Goal: Information Seeking & Learning: Learn about a topic

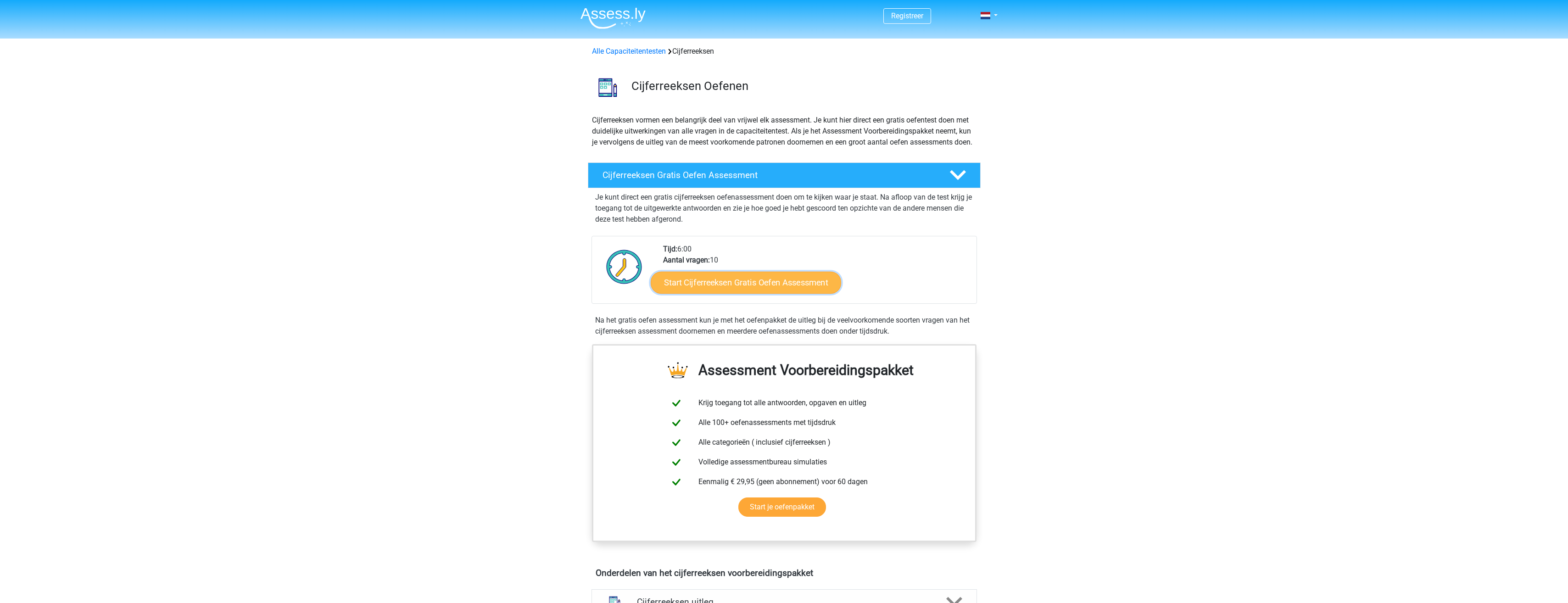
click at [742, 291] on link "Start Cijferreeksen Gratis Oefen Assessment" at bounding box center [746, 282] width 190 height 22
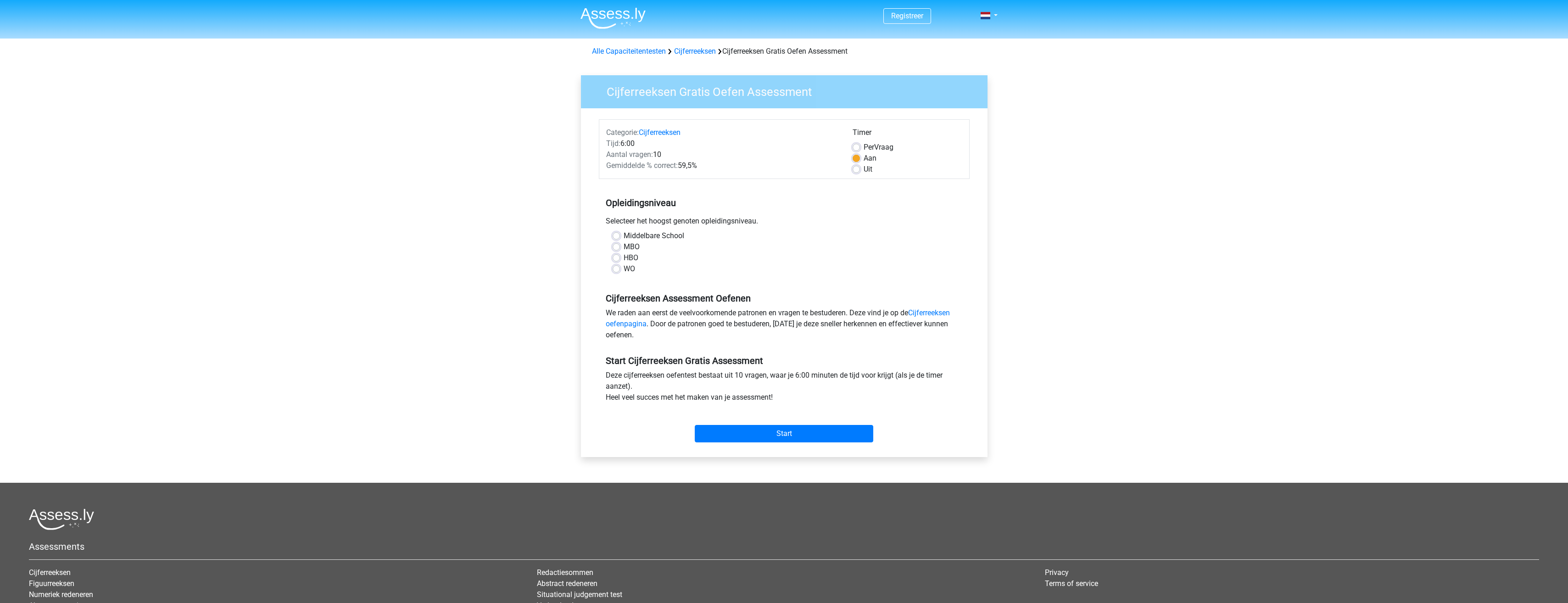
click at [624, 244] on label "MBO" at bounding box center [632, 247] width 16 height 11
click at [618, 244] on input "MBO" at bounding box center [616, 246] width 7 height 9
radio input "true"
click at [795, 429] on input "Start" at bounding box center [783, 433] width 178 height 17
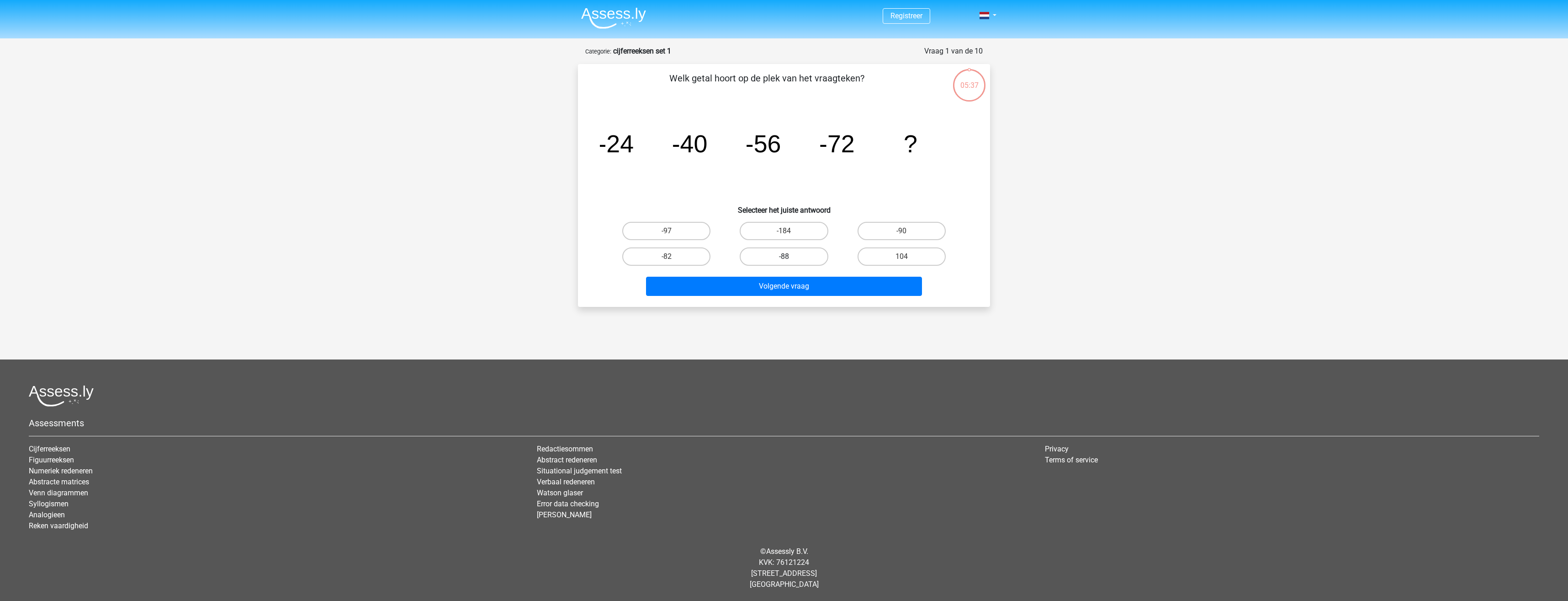
click at [797, 256] on label "-88" at bounding box center [784, 256] width 88 height 18
click at [790, 257] on input "-88" at bounding box center [787, 260] width 6 height 6
radio input "true"
click at [804, 282] on button "Volgende vraag" at bounding box center [784, 286] width 276 height 20
click at [885, 260] on label "-30" at bounding box center [902, 256] width 88 height 18
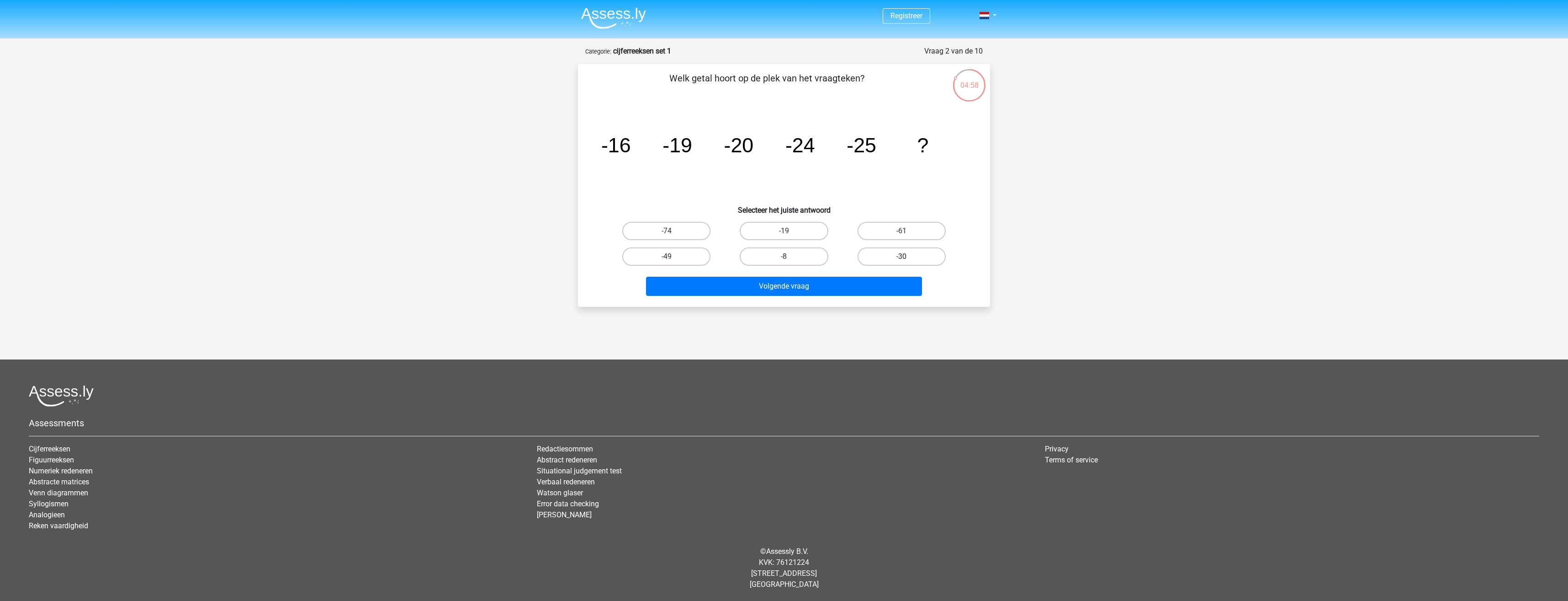
click at [902, 260] on input "-30" at bounding box center [905, 260] width 6 height 6
radio input "true"
click at [842, 288] on button "Volgende vraag" at bounding box center [784, 286] width 276 height 20
drag, startPoint x: 674, startPoint y: 254, endPoint x: 698, endPoint y: 273, distance: 30.6
click at [675, 255] on label "-92" at bounding box center [666, 256] width 88 height 18
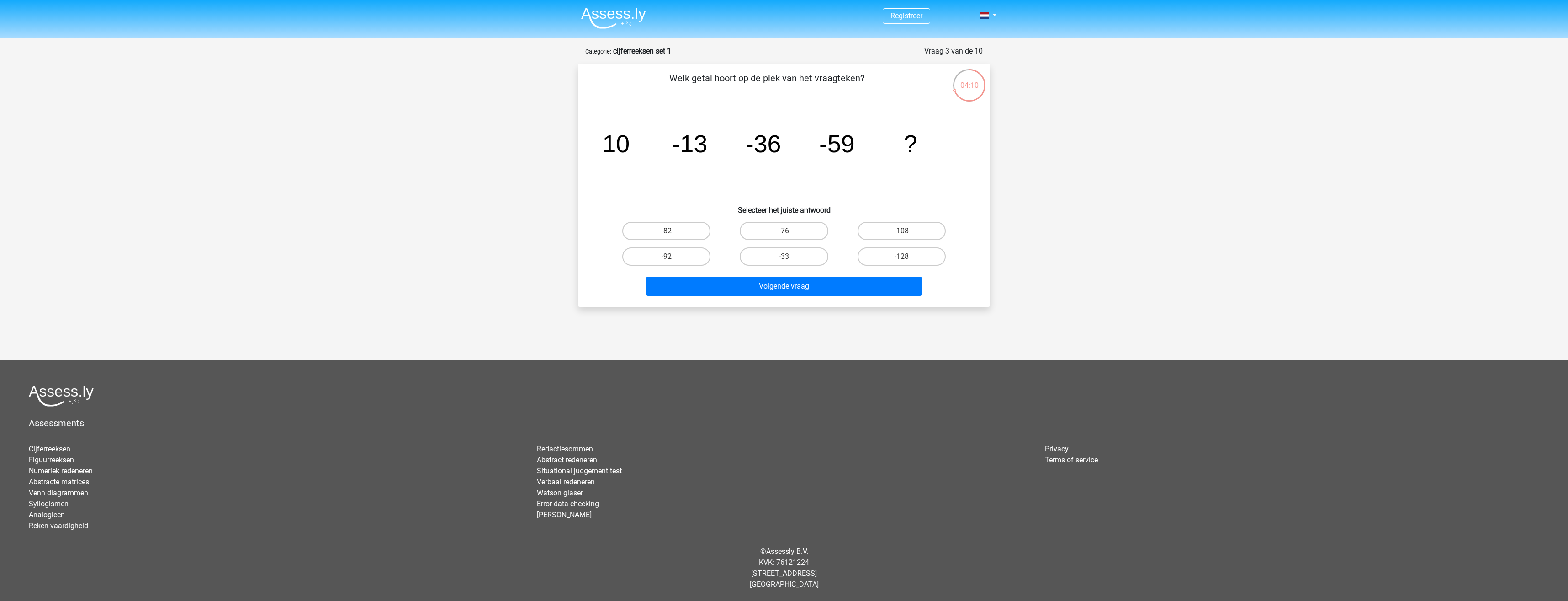
click at [673, 257] on input "-92" at bounding box center [669, 260] width 6 height 6
radio input "true"
click at [750, 281] on button "Volgende vraag" at bounding box center [784, 286] width 276 height 20
click at [792, 226] on label "28" at bounding box center [784, 230] width 88 height 18
click at [790, 231] on input "28" at bounding box center [787, 234] width 6 height 6
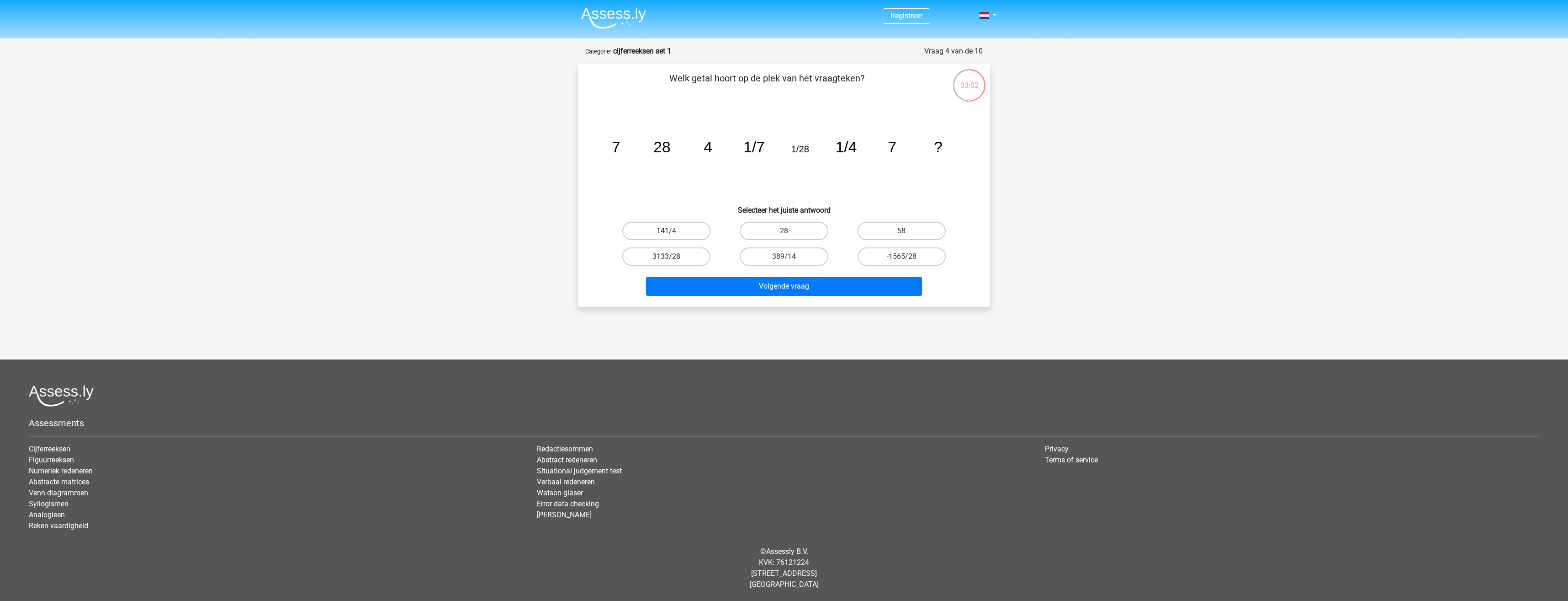
radio input "true"
click at [828, 282] on button "Volgende vraag" at bounding box center [784, 286] width 276 height 20
click at [895, 230] on label "-42" at bounding box center [902, 230] width 88 height 18
click at [902, 231] on input "-42" at bounding box center [905, 234] width 6 height 6
radio input "true"
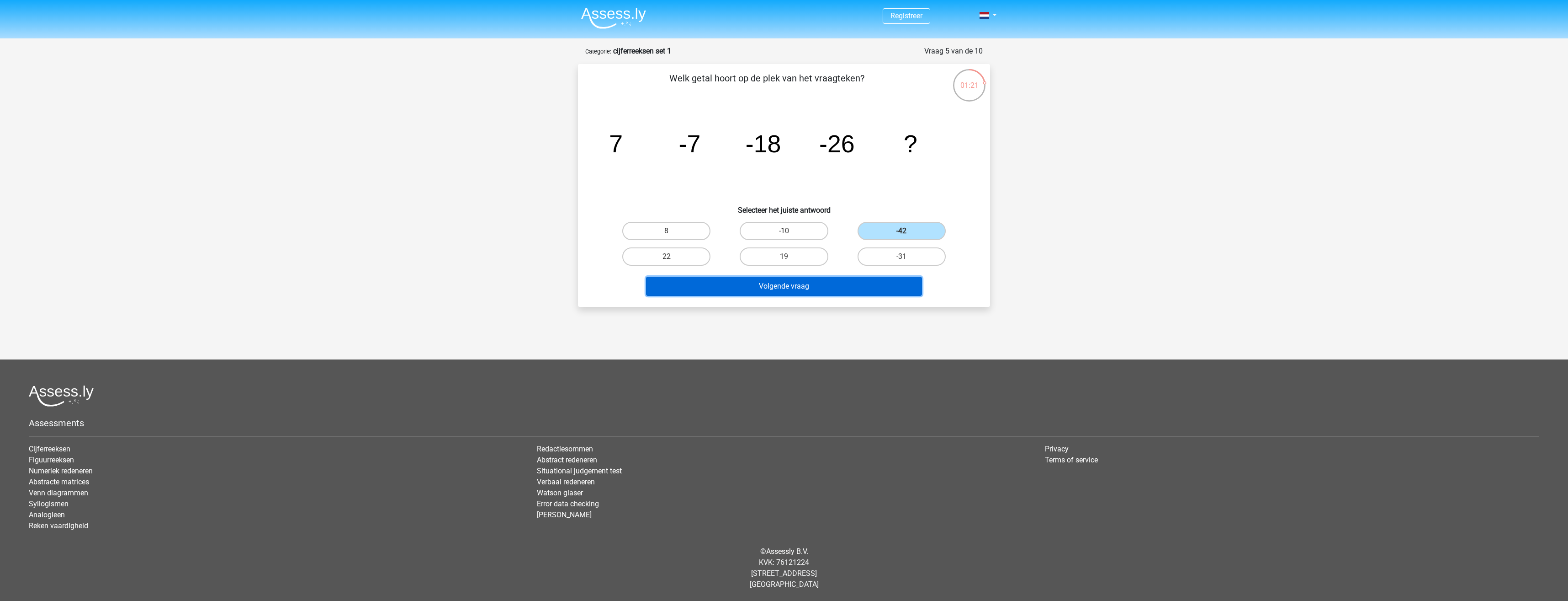
click at [836, 290] on button "Volgende vraag" at bounding box center [784, 286] width 276 height 20
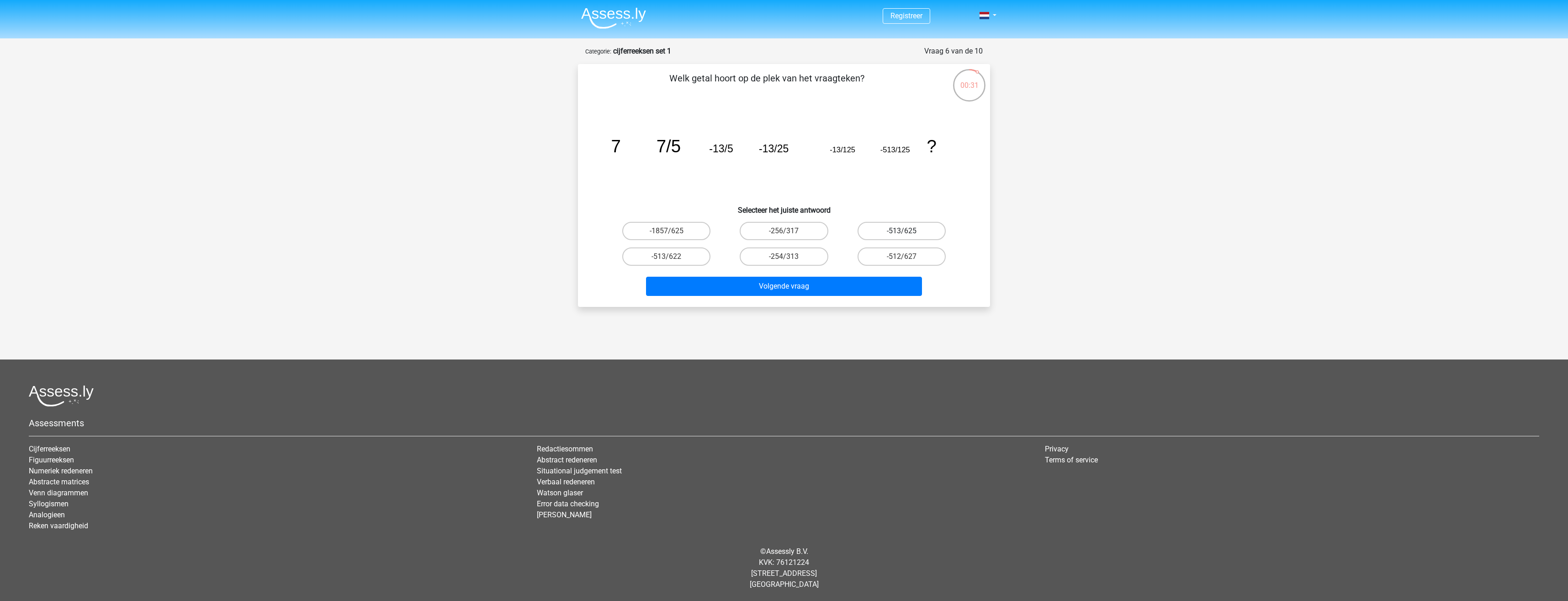
click at [920, 229] on label "-513/625" at bounding box center [902, 230] width 88 height 18
click at [907, 231] on input "-513/625" at bounding box center [905, 234] width 6 height 6
radio input "true"
click at [853, 281] on button "Volgende vraag" at bounding box center [784, 286] width 276 height 20
click at [670, 231] on input "-7/4" at bounding box center [669, 234] width 6 height 6
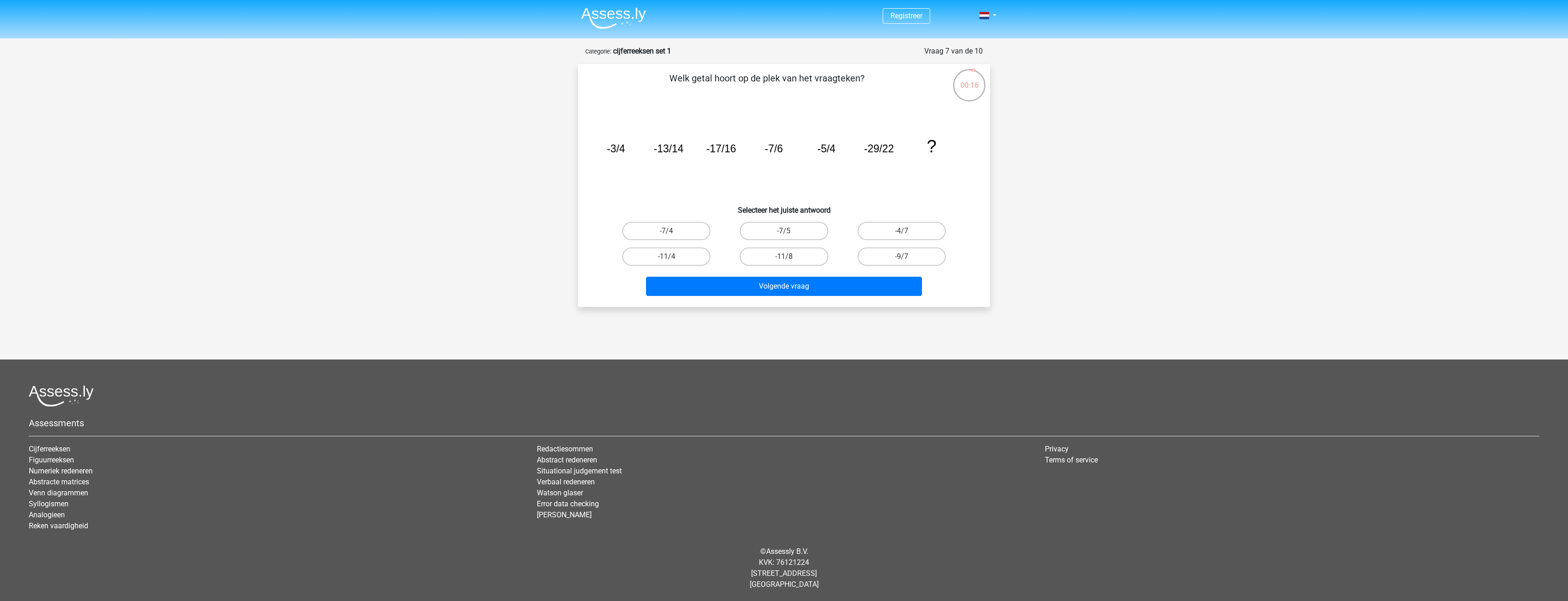
radio input "true"
click at [844, 286] on button "Volgende vraag" at bounding box center [784, 286] width 276 height 20
click at [798, 232] on label "9" at bounding box center [784, 230] width 88 height 18
click at [790, 232] on input "9" at bounding box center [787, 234] width 6 height 6
radio input "true"
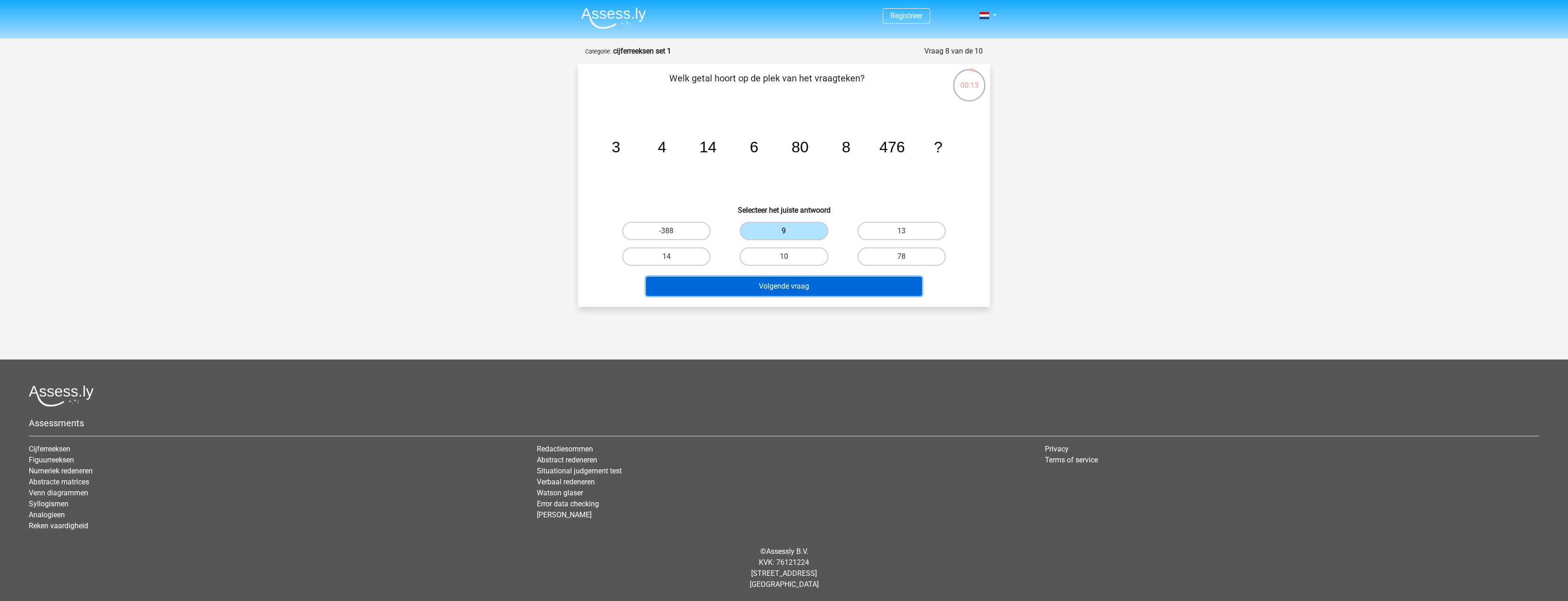
click at [819, 289] on button "Volgende vraag" at bounding box center [784, 286] width 276 height 20
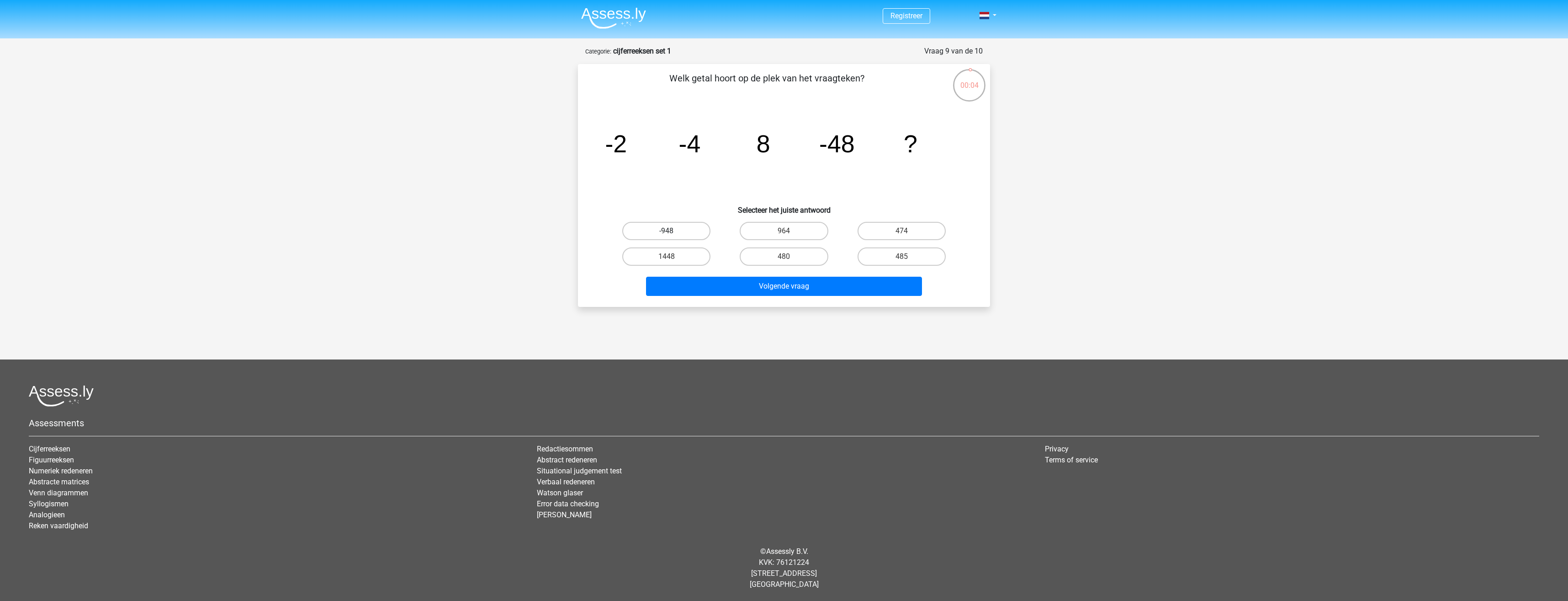
click at [676, 229] on label "-948" at bounding box center [666, 230] width 88 height 18
click at [673, 231] on input "-948" at bounding box center [669, 234] width 6 height 6
radio input "true"
click at [792, 230] on label "964" at bounding box center [784, 230] width 88 height 18
click at [790, 231] on input "964" at bounding box center [787, 234] width 6 height 6
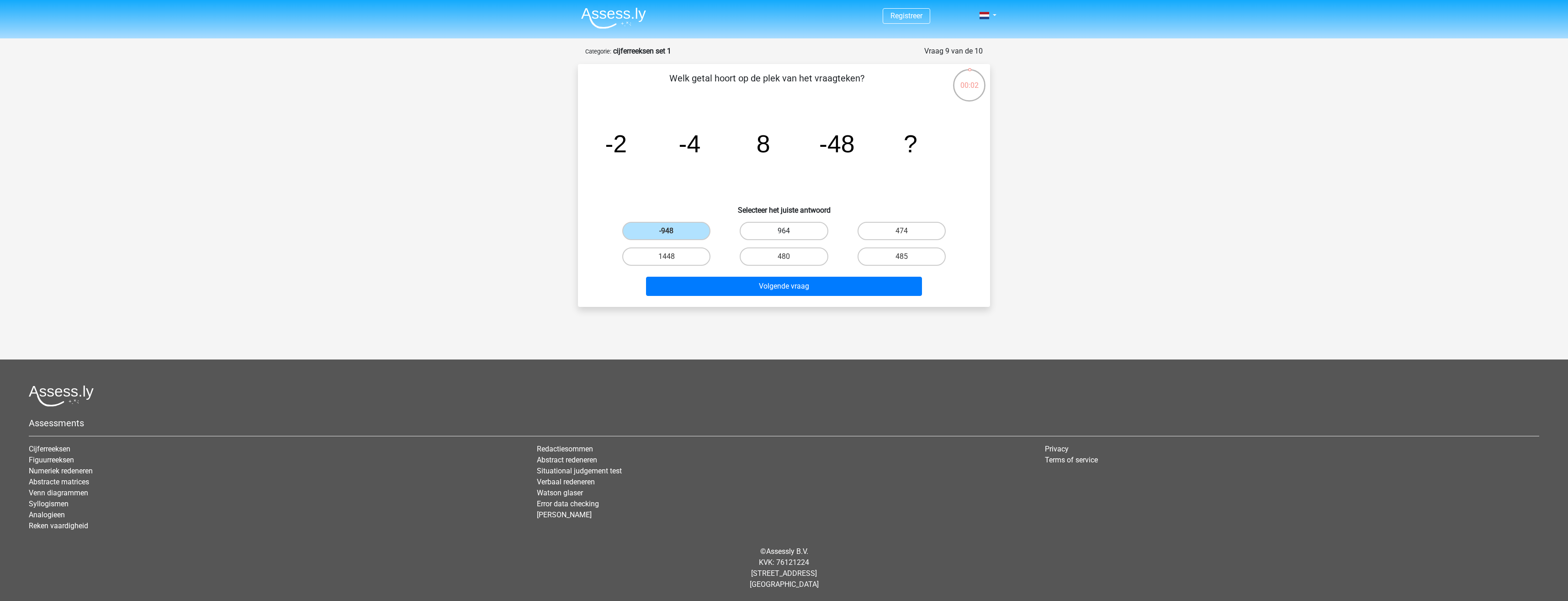
radio input "true"
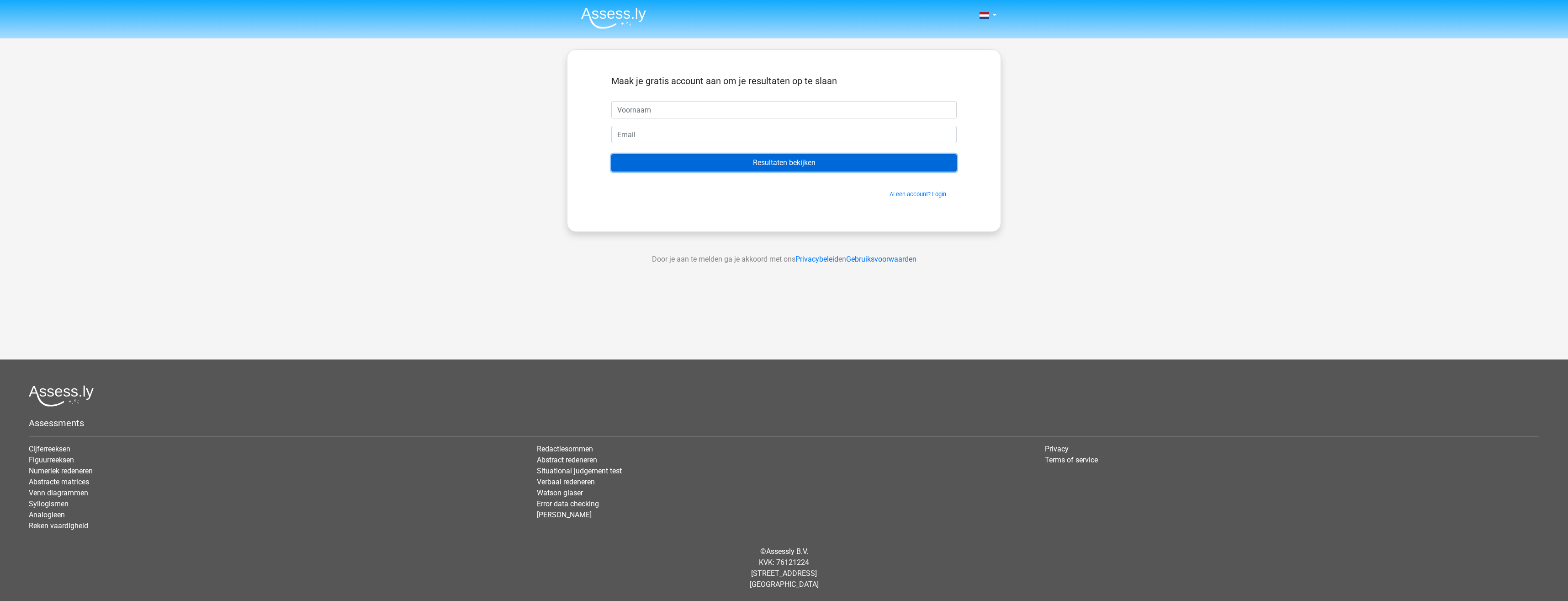
click at [778, 165] on input "Resultaten bekijken" at bounding box center [784, 163] width 346 height 17
click at [682, 110] on input "text" at bounding box center [784, 110] width 346 height 17
type input "bas"
click at [709, 166] on input "Resultaten bekijken" at bounding box center [784, 163] width 346 height 17
type input "[EMAIL_ADDRESS][DOMAIN_NAME]"
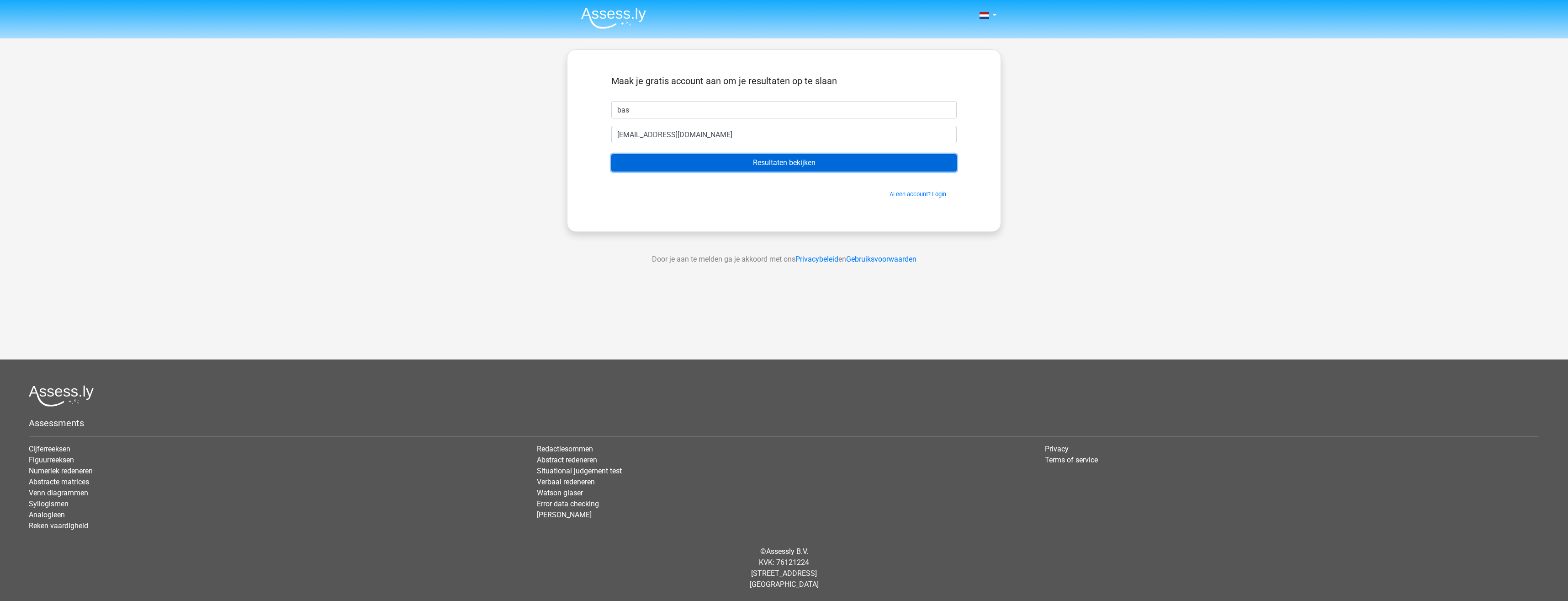
click at [731, 156] on input "Resultaten bekijken" at bounding box center [784, 163] width 346 height 17
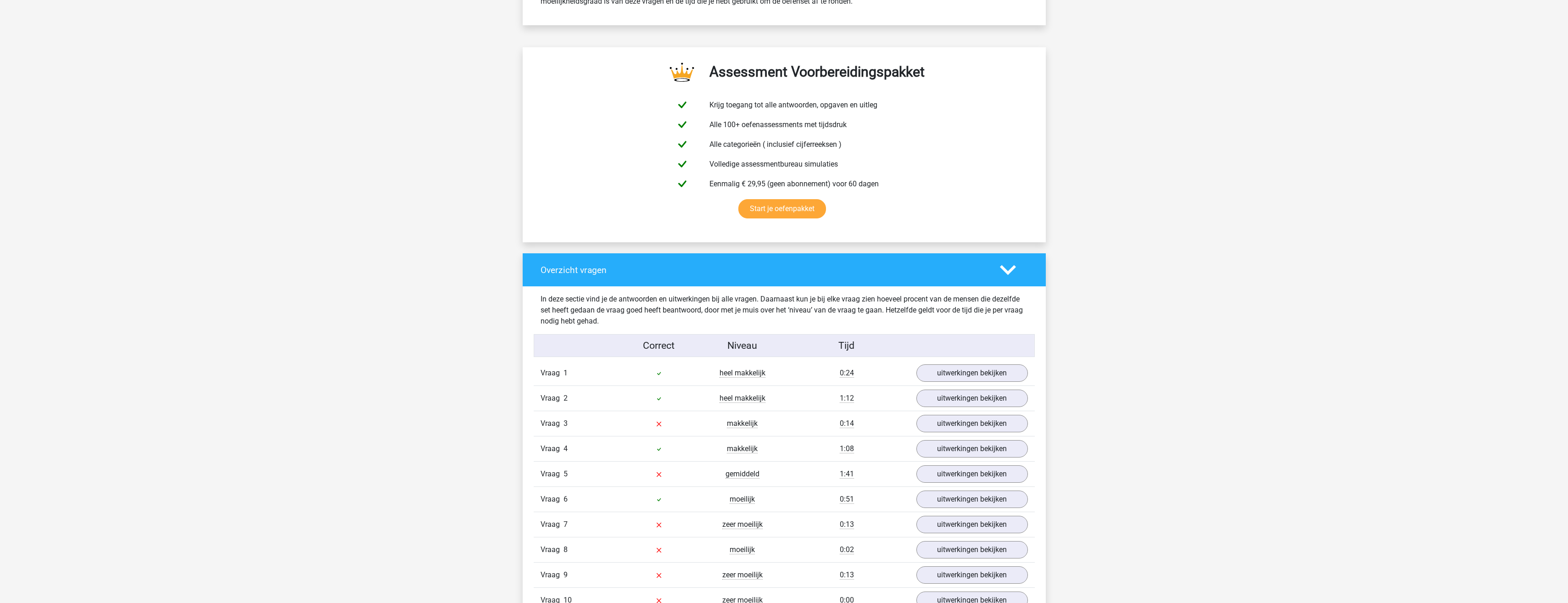
scroll to position [550, 0]
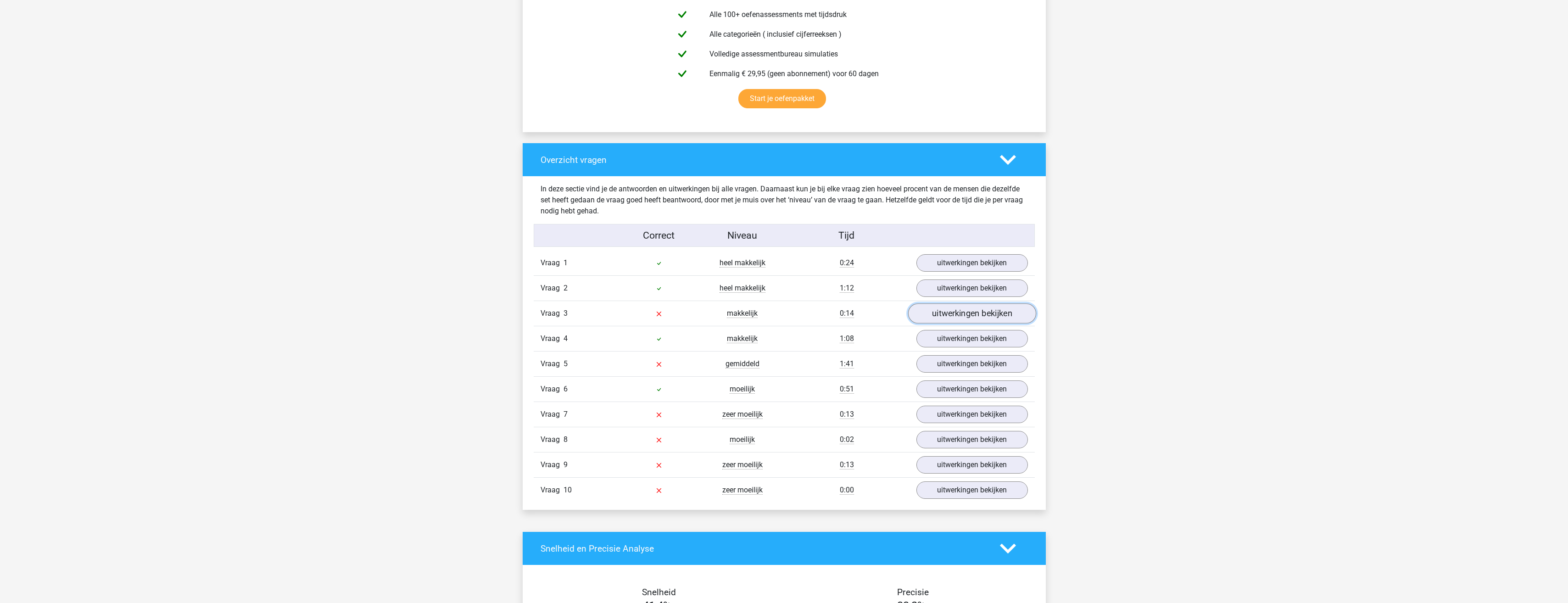
click at [952, 315] on link "uitwerkingen bekijken" at bounding box center [972, 313] width 128 height 20
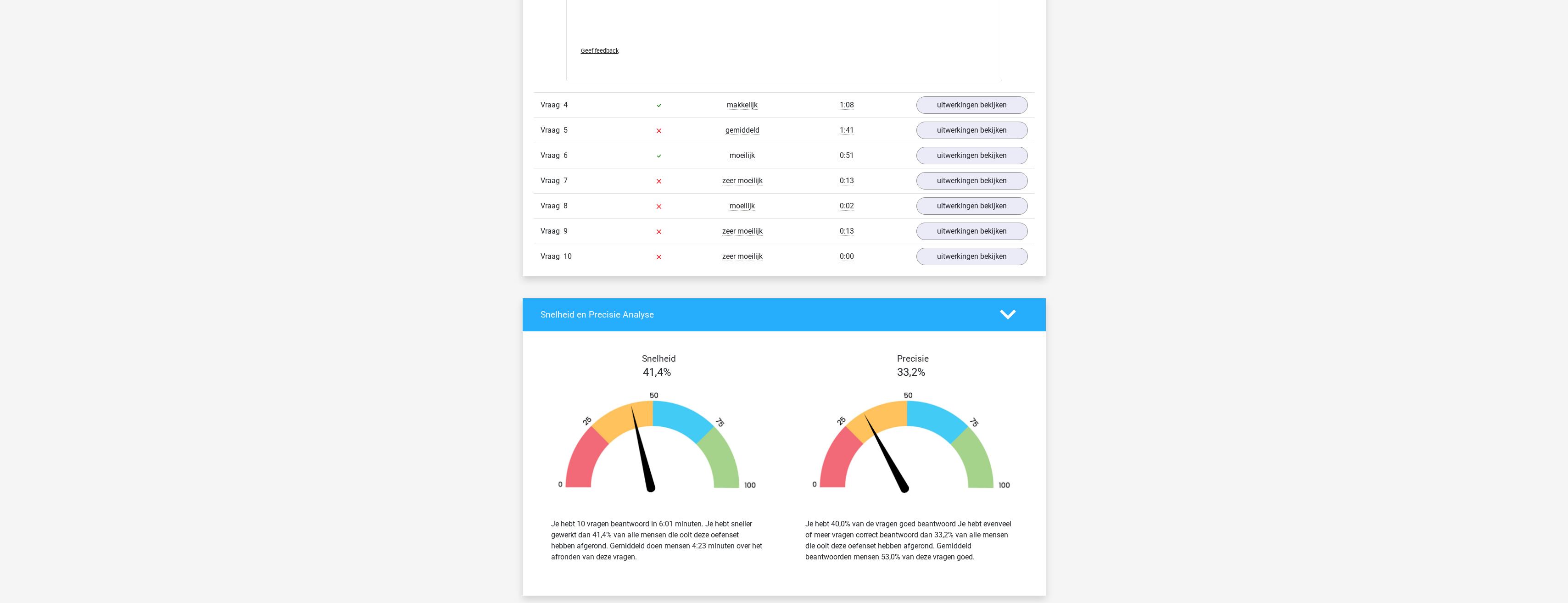
scroll to position [1146, 0]
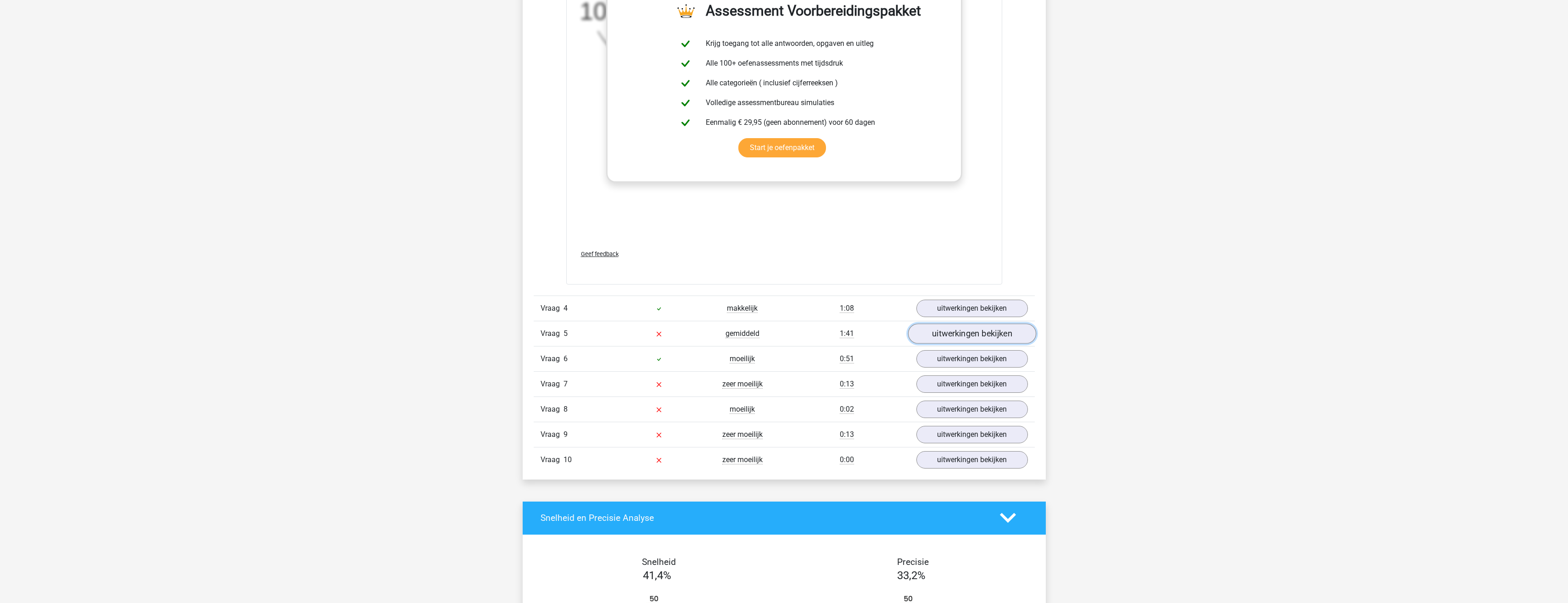
click at [952, 336] on link "uitwerkingen bekijken" at bounding box center [972, 334] width 128 height 20
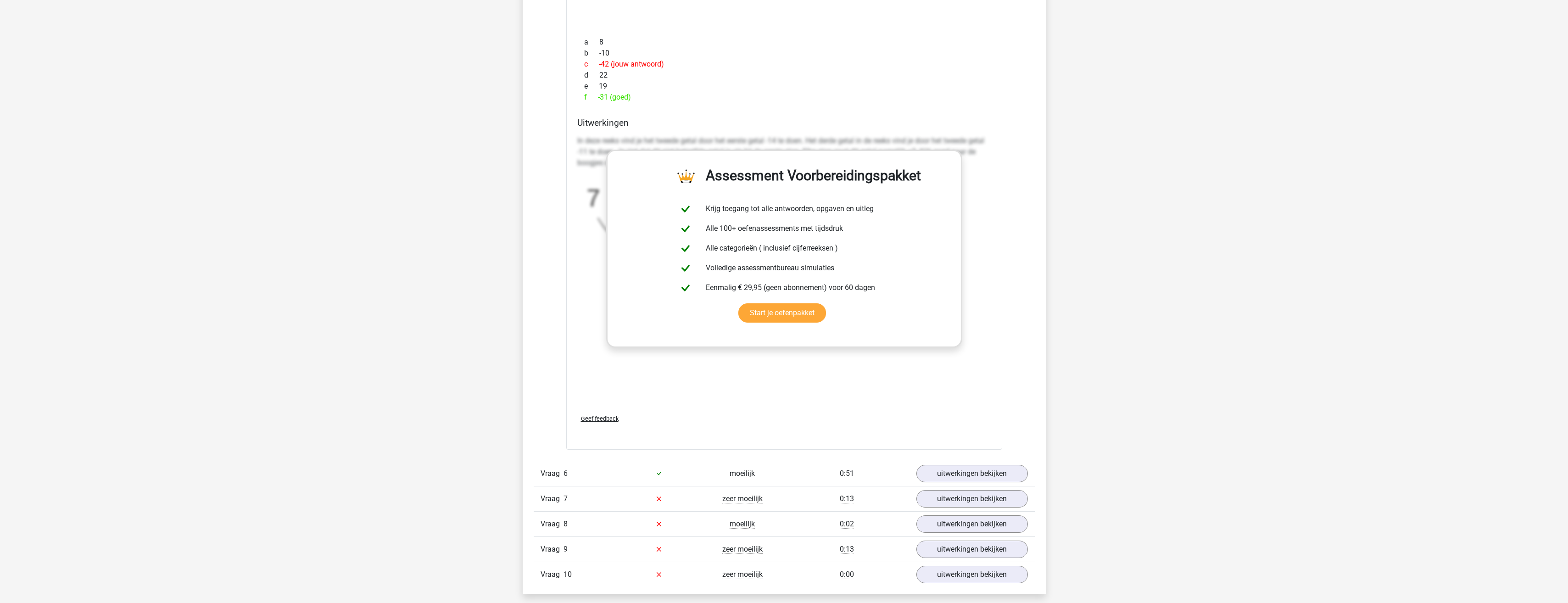
scroll to position [1606, 0]
click at [982, 566] on link "uitwerkingen bekijken" at bounding box center [972, 567] width 128 height 20
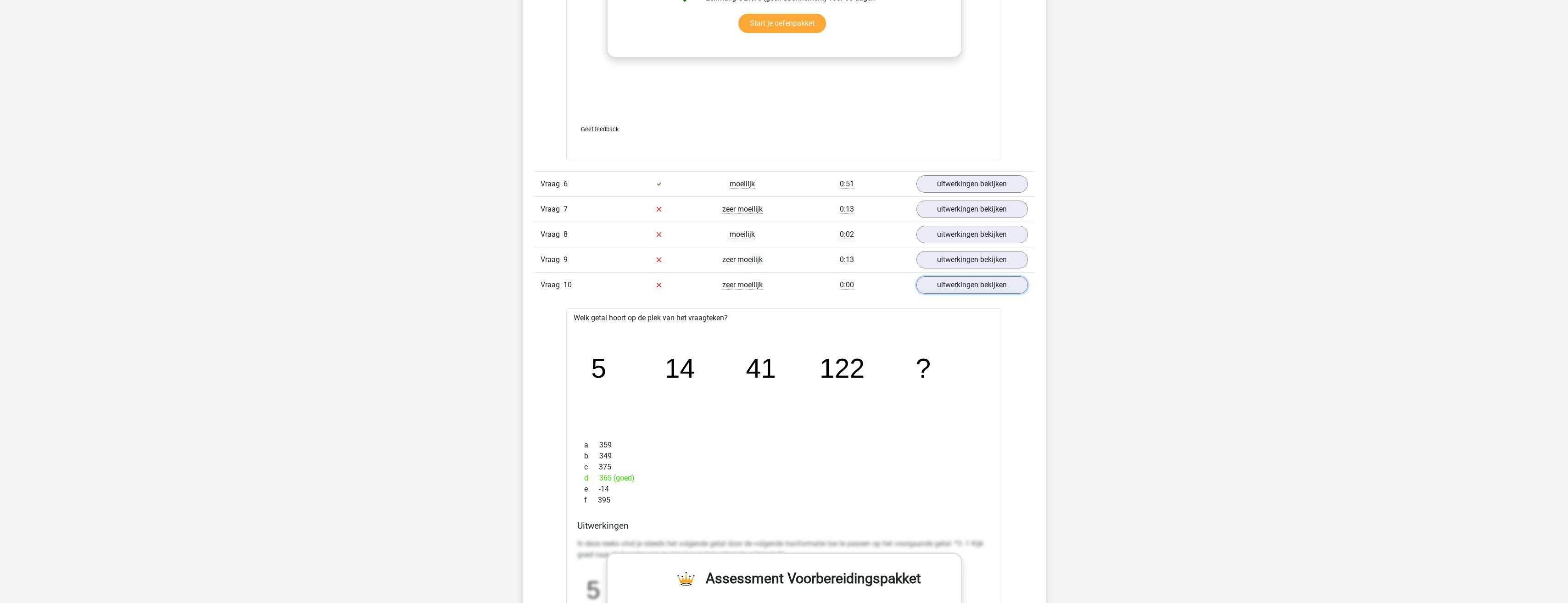
scroll to position [1927, 0]
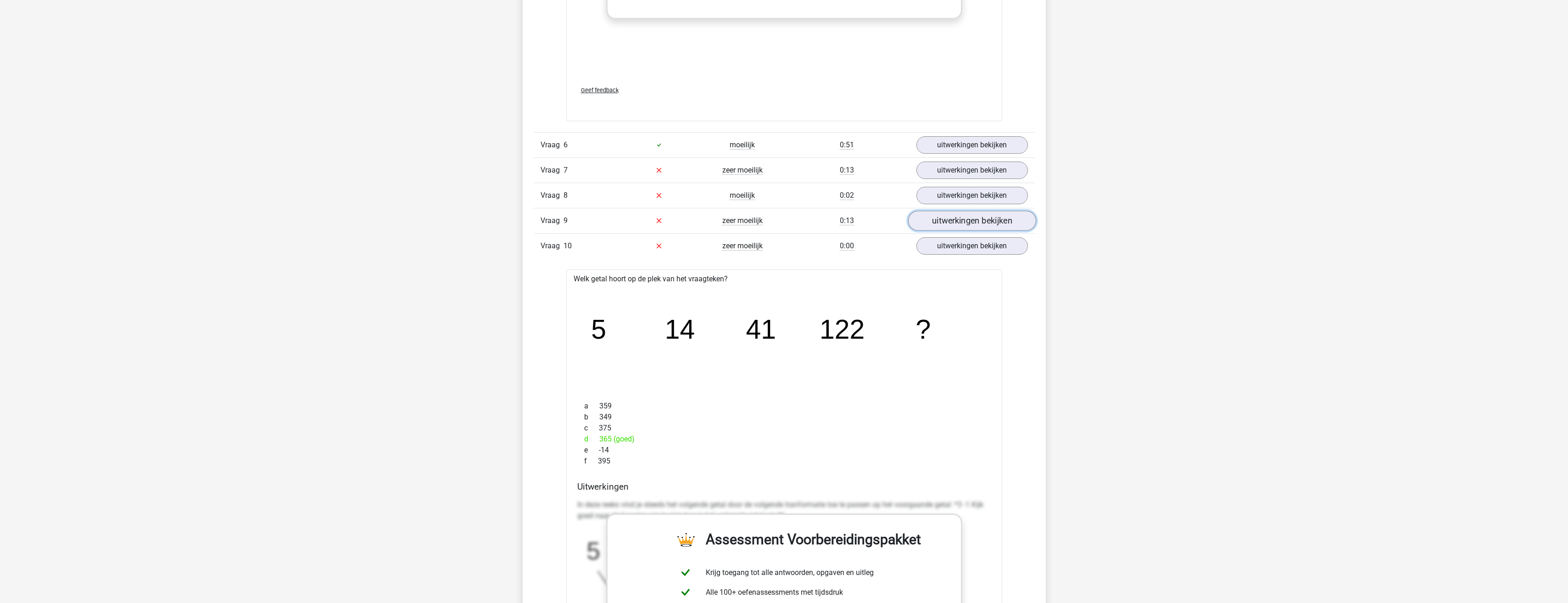
click at [998, 228] on link "uitwerkingen bekijken" at bounding box center [972, 221] width 128 height 20
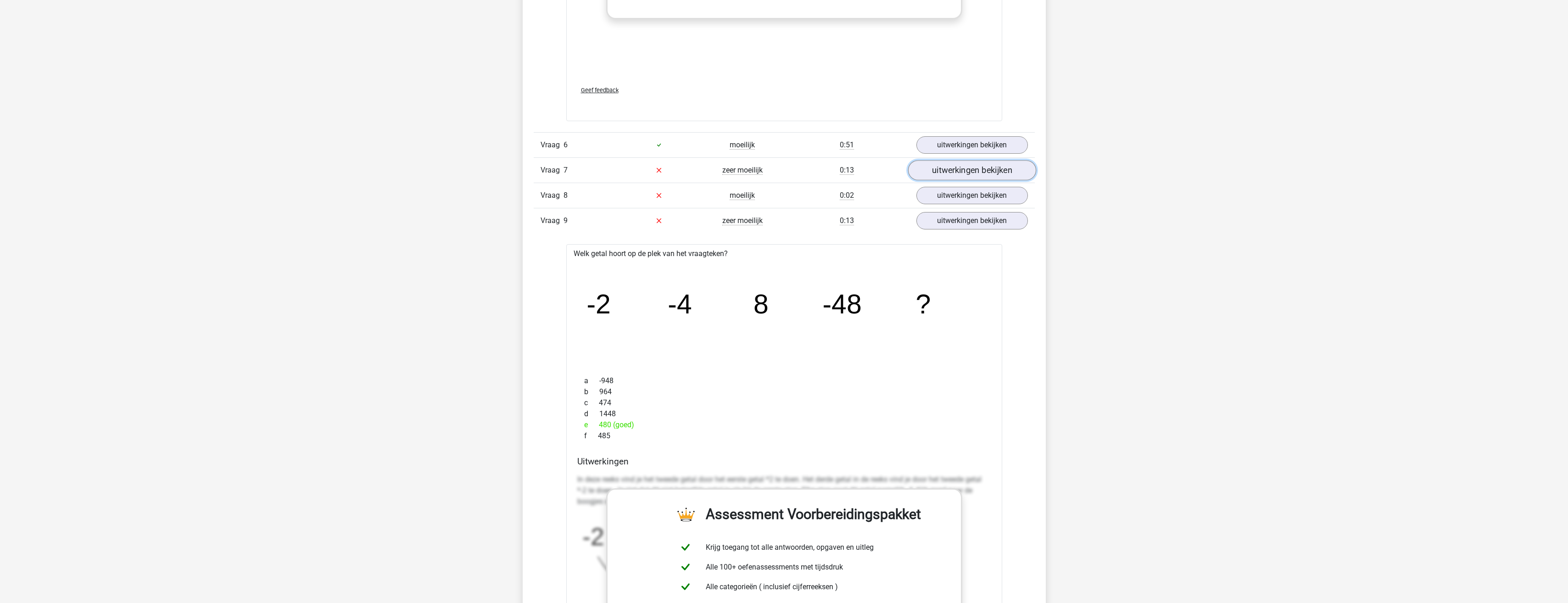
click at [969, 169] on link "uitwerkingen bekijken" at bounding box center [972, 170] width 128 height 20
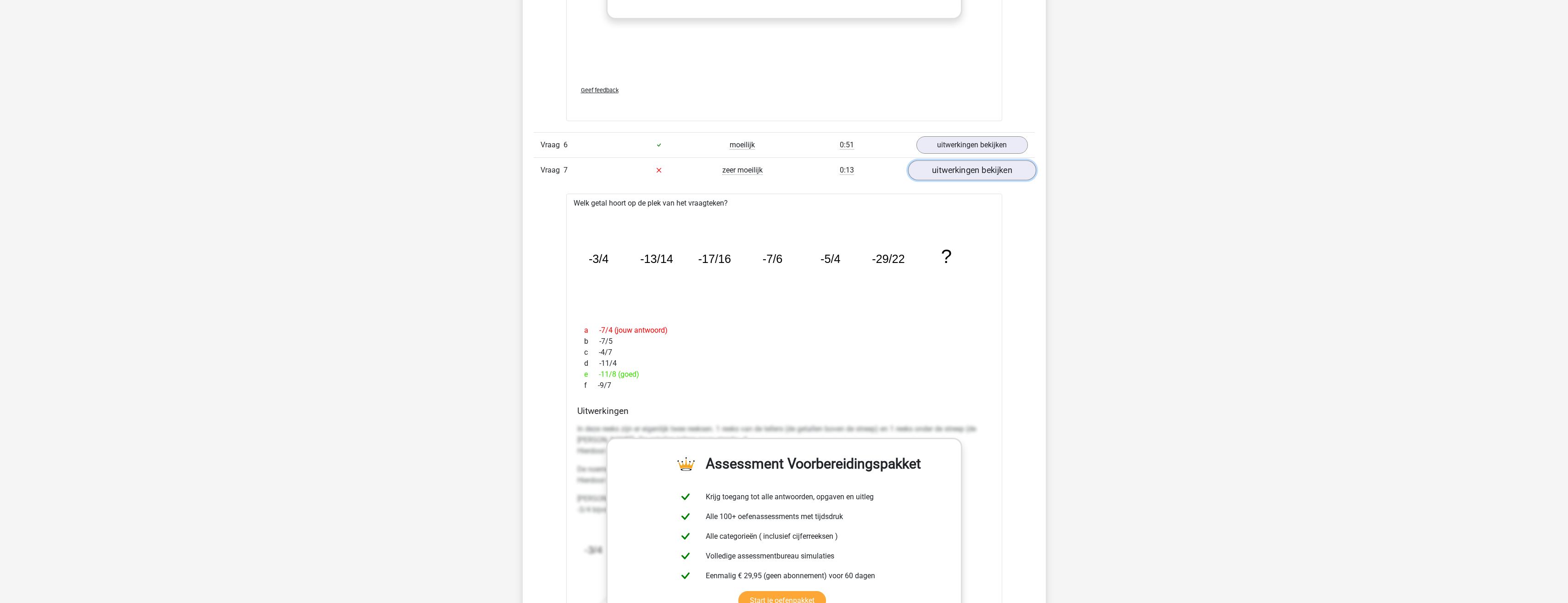
click at [967, 169] on link "uitwerkingen bekijken" at bounding box center [972, 170] width 128 height 20
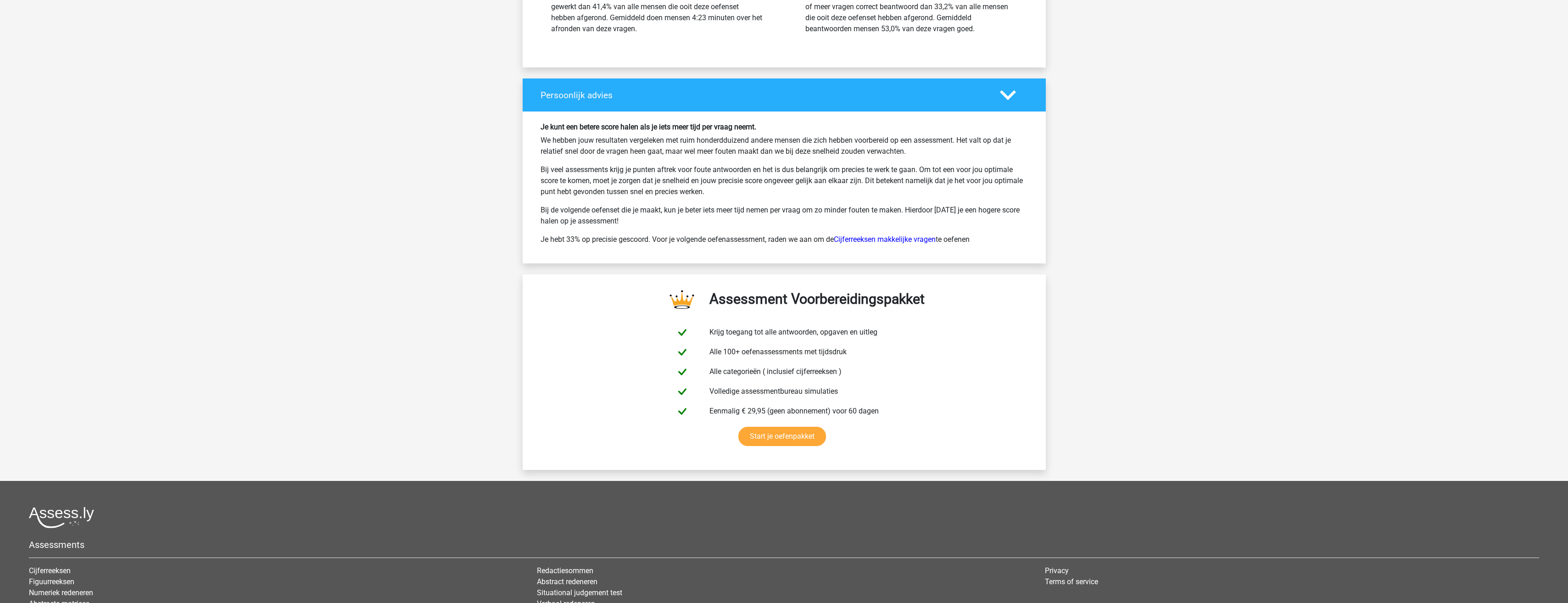
scroll to position [3578, 0]
